Goal: Task Accomplishment & Management: Use online tool/utility

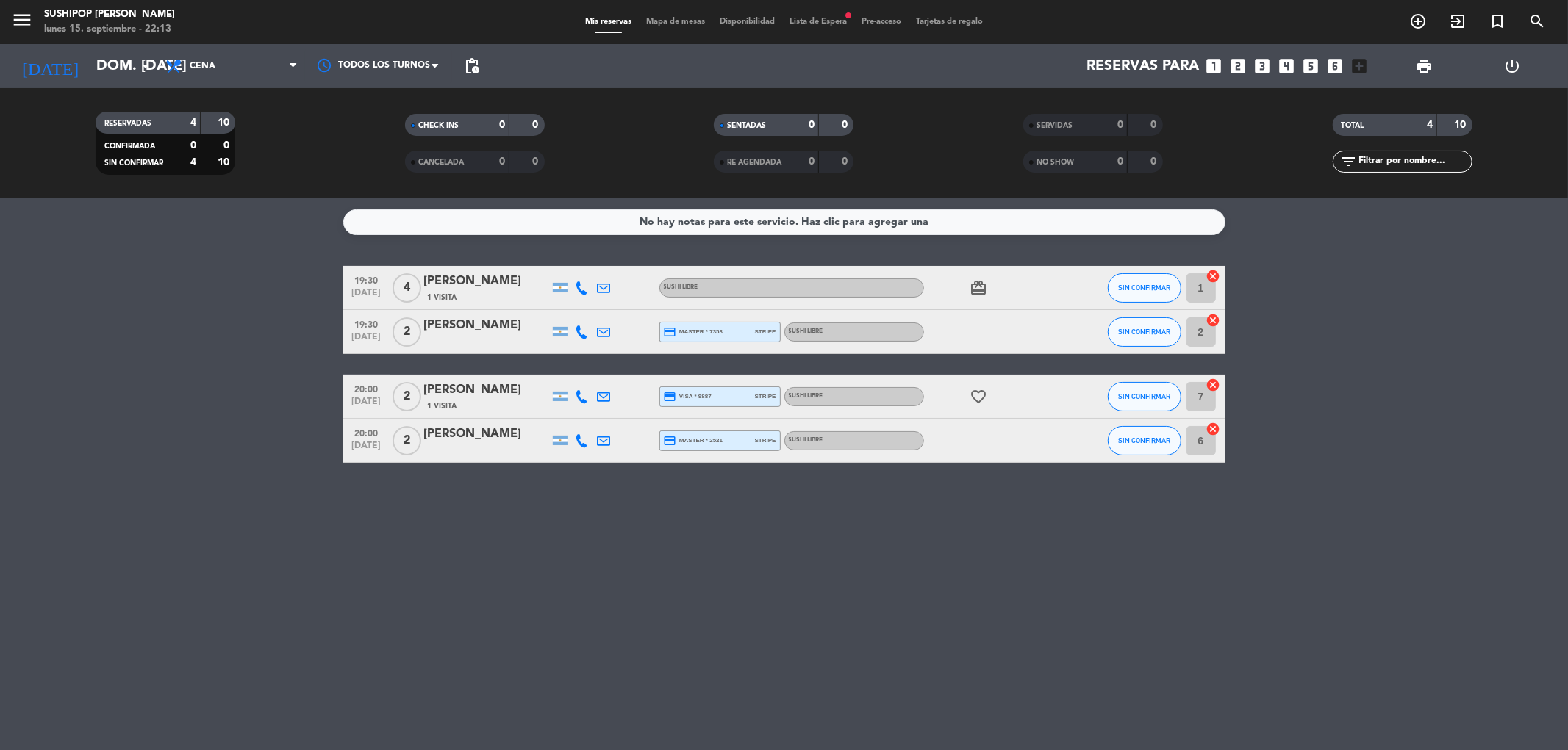
click at [843, 24] on span "Lista de Espera fiber_manual_record" at bounding box center [819, 21] width 72 height 8
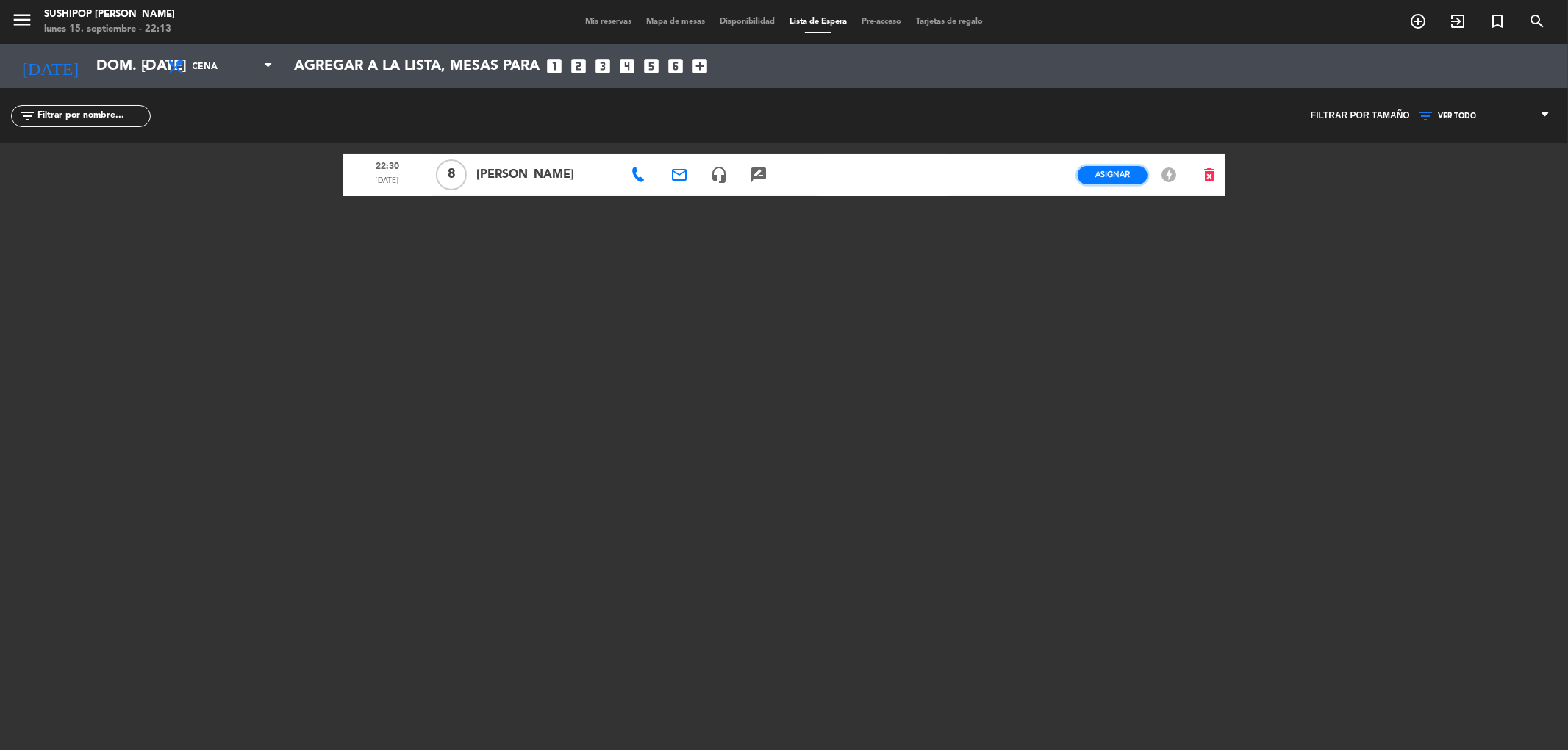
click at [1130, 169] on span "Asignar" at bounding box center [1112, 174] width 35 height 11
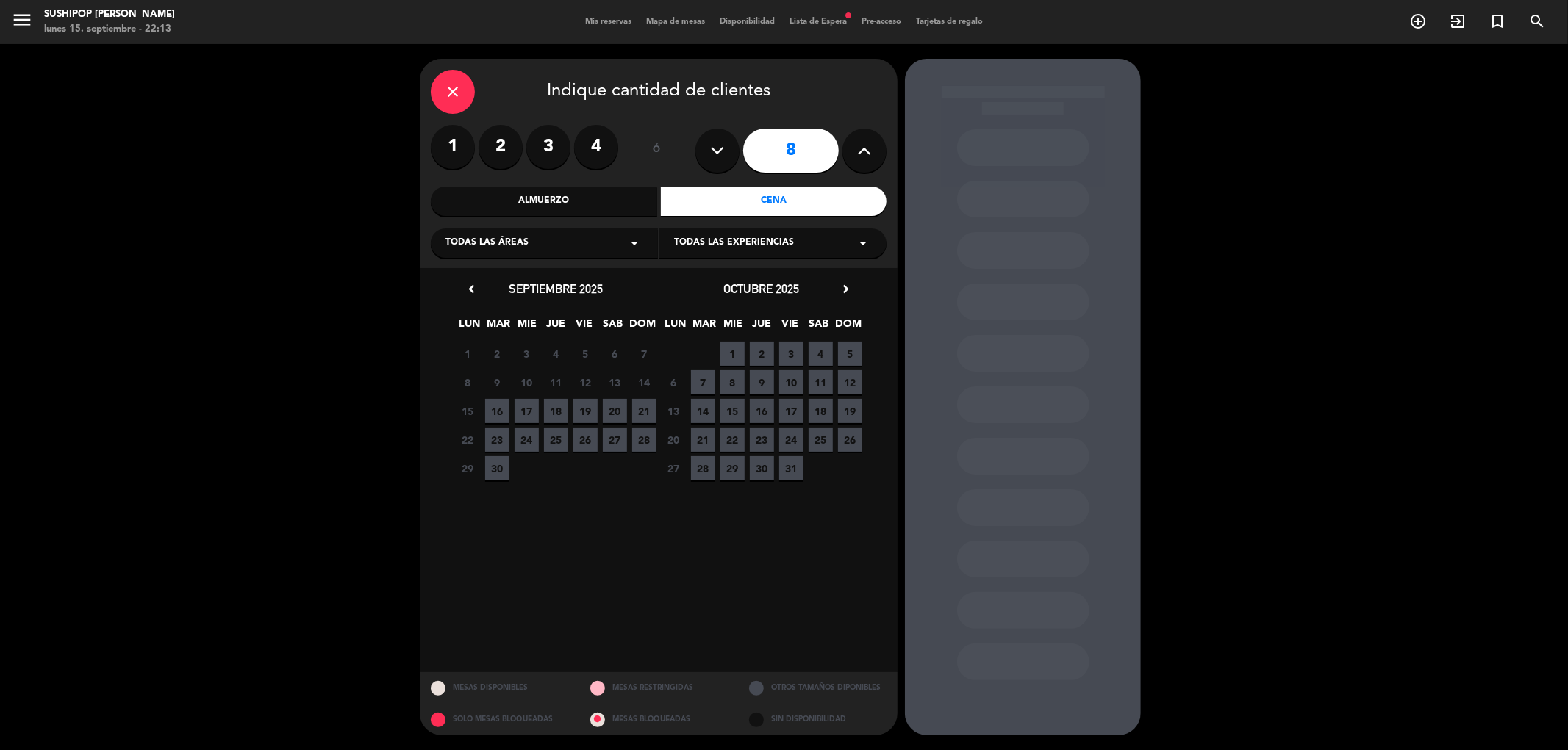
click at [463, 89] on div "close" at bounding box center [453, 92] width 44 height 44
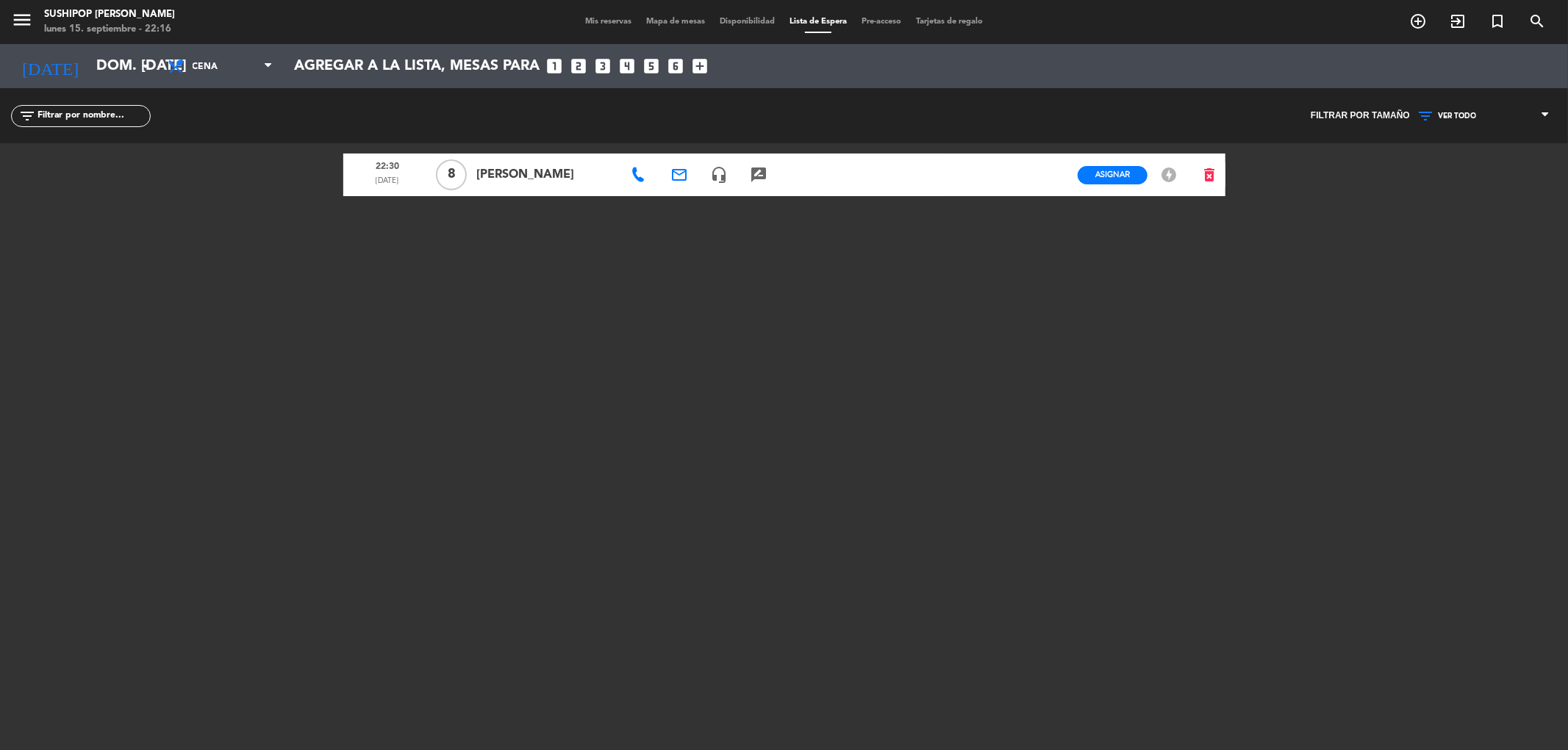
drag, startPoint x: 524, startPoint y: 40, endPoint x: 240, endPoint y: 209, distance: 330.5
click at [240, 209] on div "menu Sushipop Izakaya - [PERSON_NAME] lunes 15. septiembre - 22:16 Mis reservas…" at bounding box center [784, 375] width 1568 height 750
